Goal: Go to known website: Access a specific website the user already knows

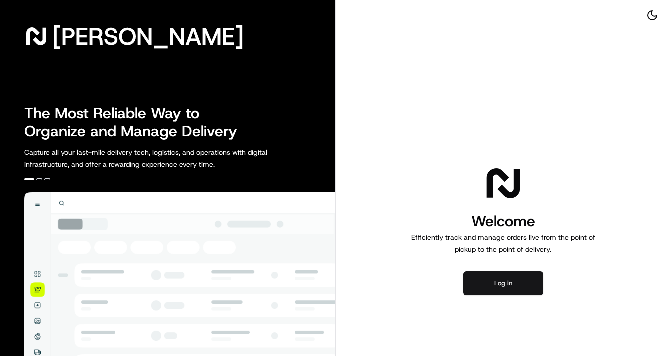
click at [520, 282] on button "Log in" at bounding box center [503, 283] width 80 height 24
